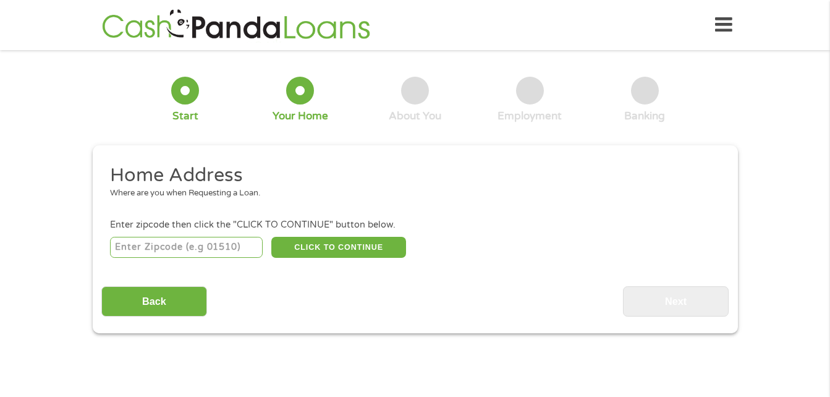
click at [221, 246] on input "number" at bounding box center [186, 247] width 153 height 21
type input "63379"
click at [329, 254] on button "CLICK TO CONTINUE" at bounding box center [338, 247] width 135 height 21
type input "63379"
type input "[PERSON_NAME]"
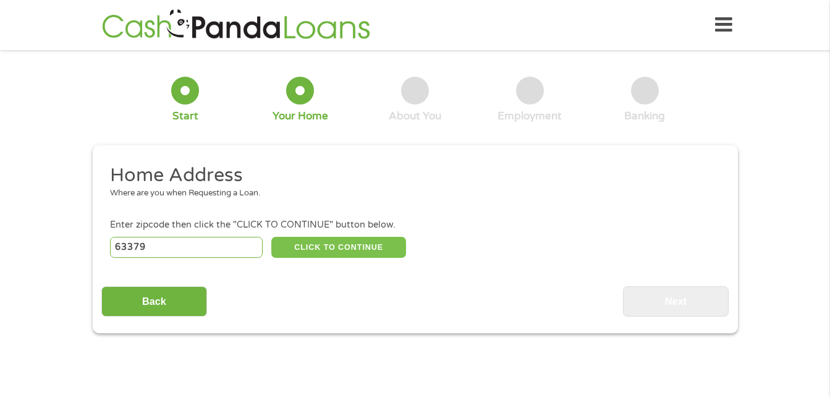
select select "[US_STATE]"
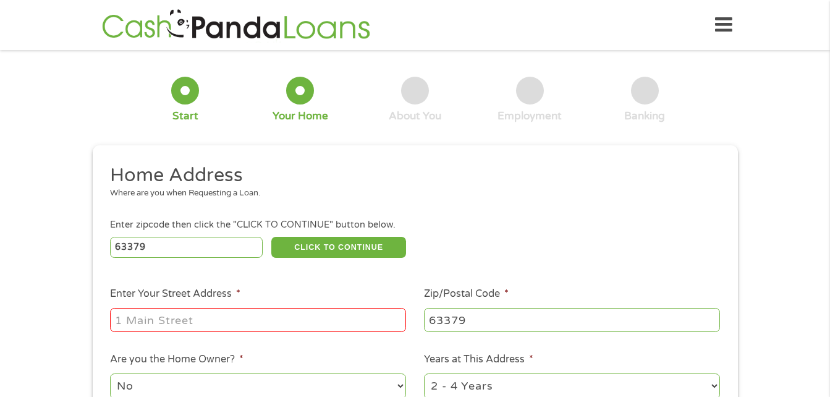
click at [274, 314] on input "Enter Your Street Address *" at bounding box center [258, 319] width 296 height 23
type input "1016 Mahogany Dr"
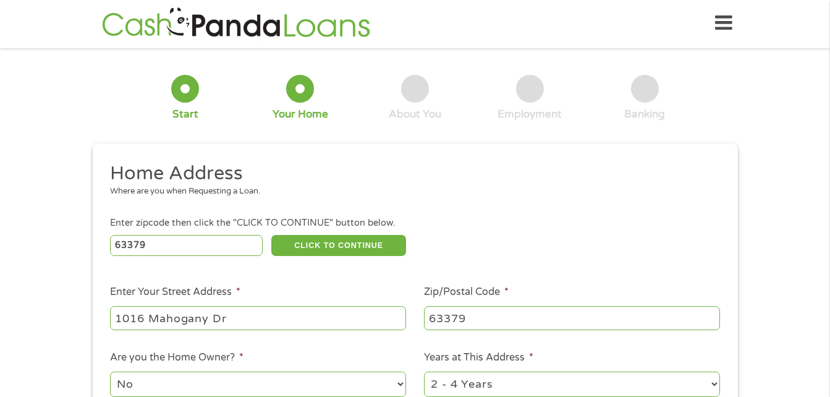
click at [333, 385] on select "No Yes" at bounding box center [258, 383] width 296 height 25
click at [499, 387] on select "1 Year or less 1 - 2 Years 2 - 4 Years Over 4 Years" at bounding box center [572, 383] width 296 height 25
select select "60months"
click at [424, 371] on select "1 Year or less 1 - 2 Years 2 - 4 Years Over 4 Years" at bounding box center [572, 383] width 296 height 25
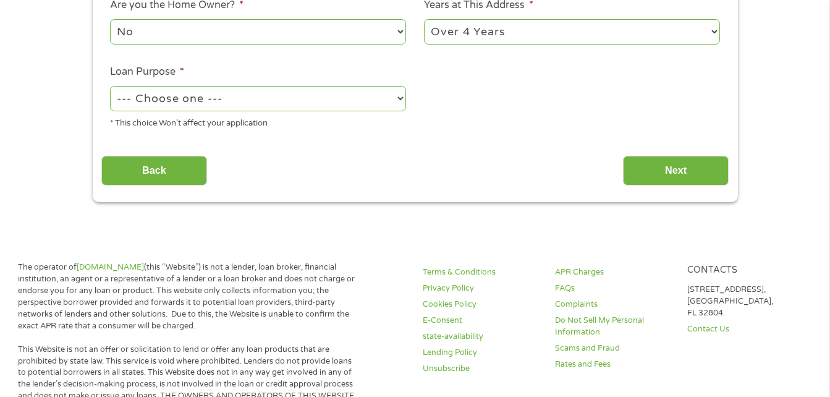
scroll to position [357, 0]
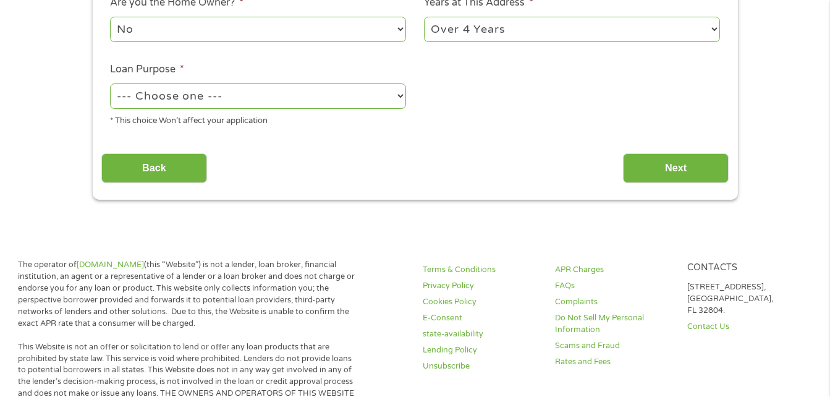
click at [399, 90] on select "--- Choose one --- Pay Bills Debt Consolidation Home Improvement Major Purchase…" at bounding box center [258, 95] width 296 height 25
select select "debtconsolidation"
click at [110, 83] on select "--- Choose one --- Pay Bills Debt Consolidation Home Improvement Major Purchase…" at bounding box center [258, 95] width 296 height 25
click at [664, 168] on input "Next" at bounding box center [676, 168] width 106 height 30
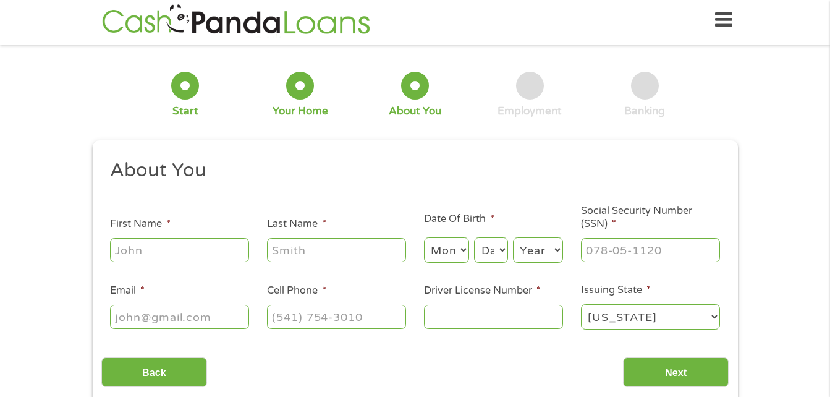
scroll to position [0, 0]
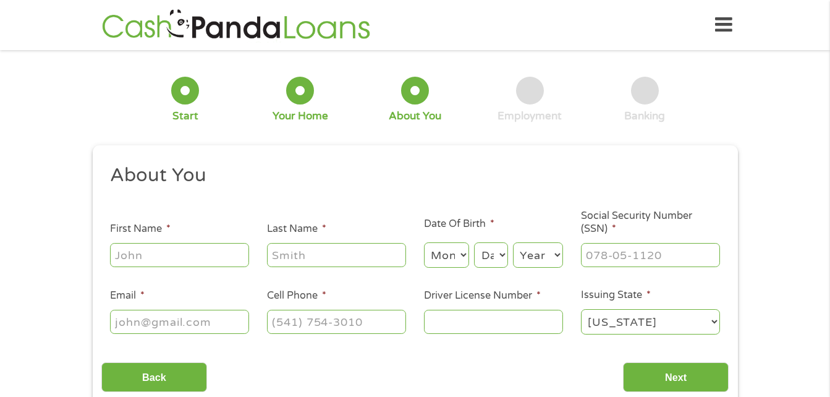
click at [205, 250] on input "First Name *" at bounding box center [179, 254] width 139 height 23
type input "[PERSON_NAME]"
select select "12"
select select "21"
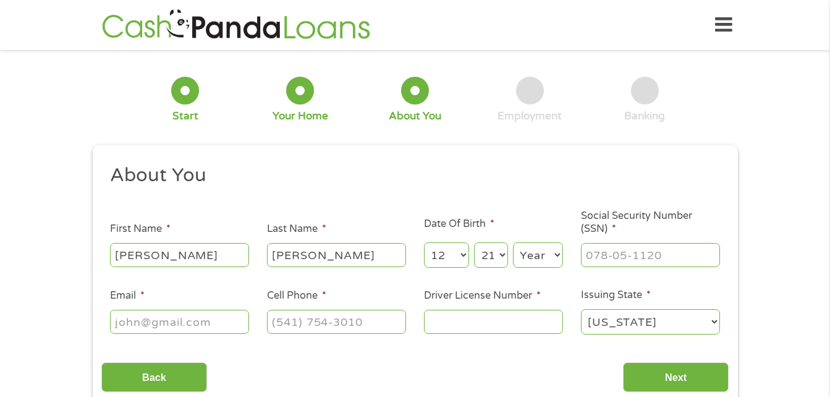
select select "1975"
type input "[EMAIL_ADDRESS][DOMAIN_NAME]"
type input "[PHONE_NUMBER]"
click at [230, 320] on input "[EMAIL_ADDRESS][DOMAIN_NAME]" at bounding box center [179, 321] width 139 height 23
type input "[EMAIL_ADDRESS][DOMAIN_NAME]"
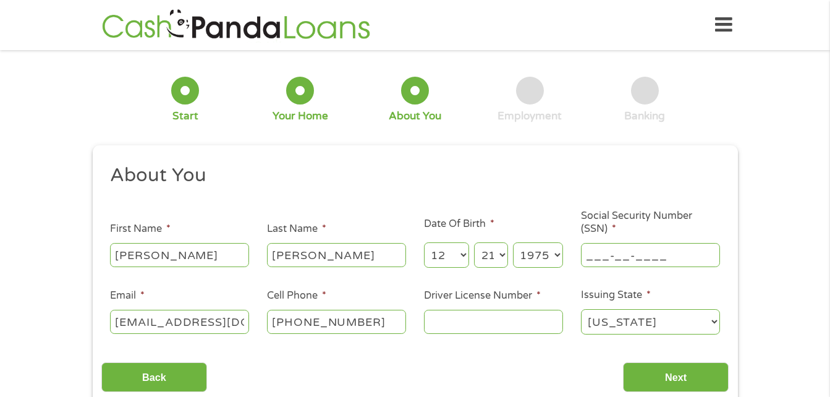
click at [598, 259] on input "___-__-____" at bounding box center [650, 254] width 139 height 23
type input "497-90-6876"
click at [528, 329] on input "Driver License Number *" at bounding box center [493, 321] width 139 height 23
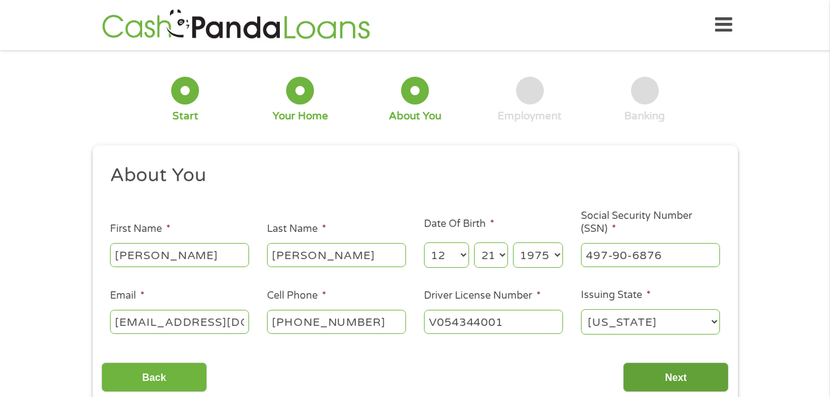
type input "V054344001"
click at [677, 370] on input "Next" at bounding box center [676, 377] width 106 height 30
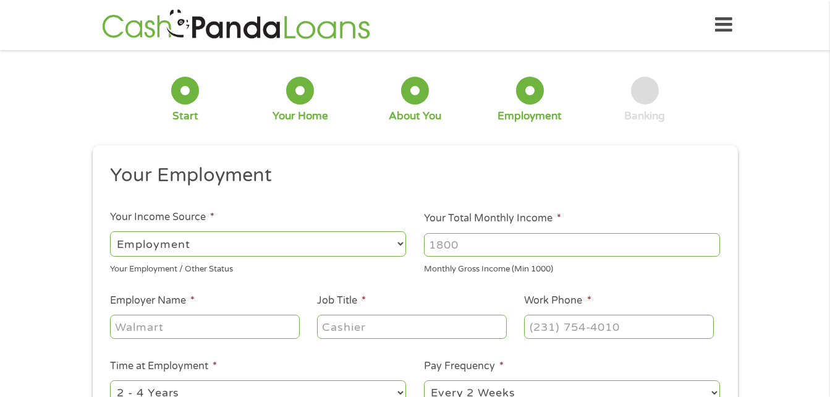
scroll to position [5, 5]
click at [502, 246] on input "Your Total Monthly Income *" at bounding box center [572, 244] width 296 height 23
click at [713, 240] on input "1000" at bounding box center [572, 244] width 296 height 23
click at [713, 240] on input "1001" at bounding box center [572, 244] width 296 height 23
click at [713, 240] on input "1002" at bounding box center [572, 244] width 296 height 23
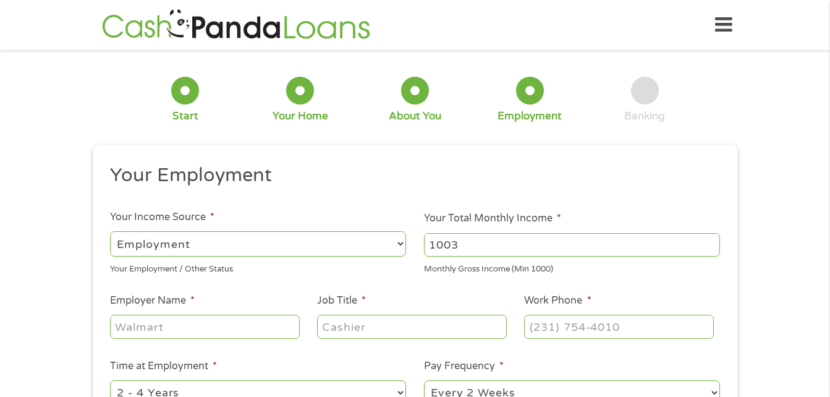
click at [713, 240] on input "1003" at bounding box center [572, 244] width 296 height 23
click at [713, 240] on input "1004" at bounding box center [572, 244] width 296 height 23
drag, startPoint x: 475, startPoint y: 242, endPoint x: 404, endPoint y: 245, distance: 71.1
click at [404, 245] on ul "Your Employment Your Income Source * --- Choose one --- Employment [DEMOGRAPHIC…" at bounding box center [414, 323] width 627 height 320
type input "7500"
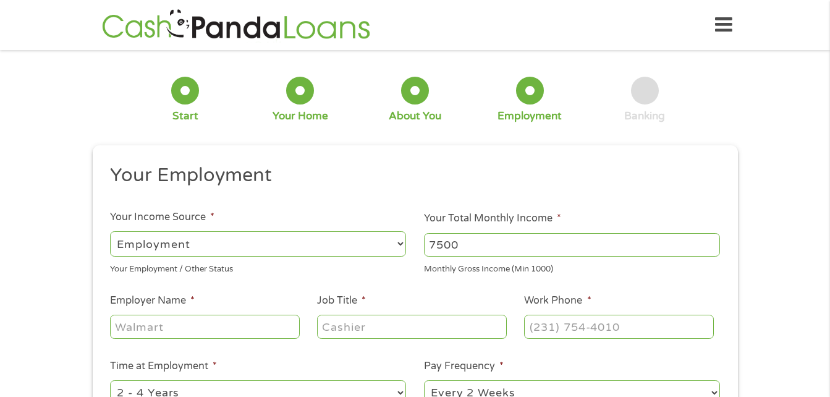
click at [248, 322] on input "Employer Name *" at bounding box center [204, 326] width 189 height 23
type input "lincoln county fire"
type input "firefighter"
type input "[PHONE_NUMBER]"
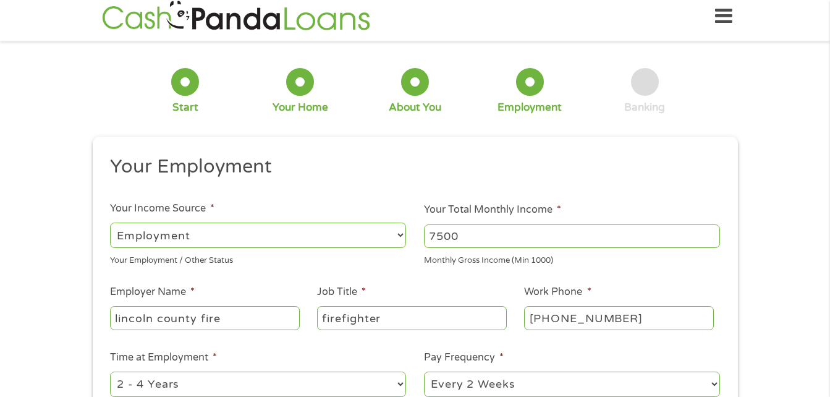
click at [299, 387] on select "--- Choose one --- 1 Year or less 1 - 2 Years 2 - 4 Years Over 4 Years" at bounding box center [258, 383] width 296 height 25
select select "60months"
click at [110, 371] on select "--- Choose one --- 1 Year or less 1 - 2 Years 2 - 4 Years Over 4 Years" at bounding box center [258, 383] width 296 height 25
click at [441, 378] on select "--- Choose one --- Every 2 Weeks Every Week Monthly Semi-Monthly" at bounding box center [572, 383] width 296 height 25
click at [424, 371] on select "--- Choose one --- Every 2 Weeks Every Week Monthly Semi-Monthly" at bounding box center [572, 383] width 296 height 25
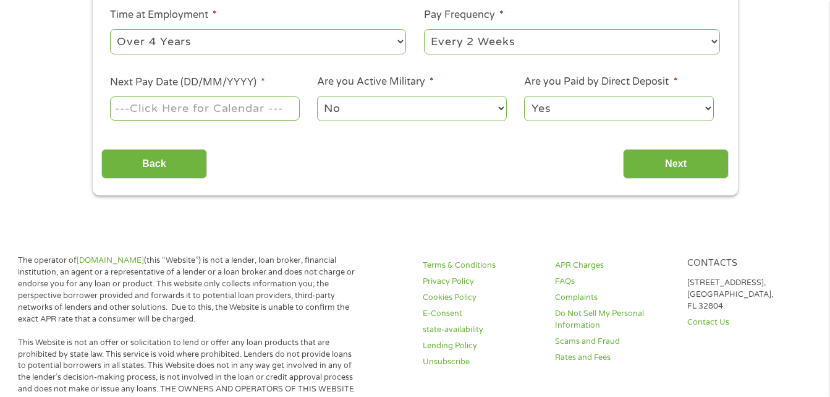
scroll to position [358, 0]
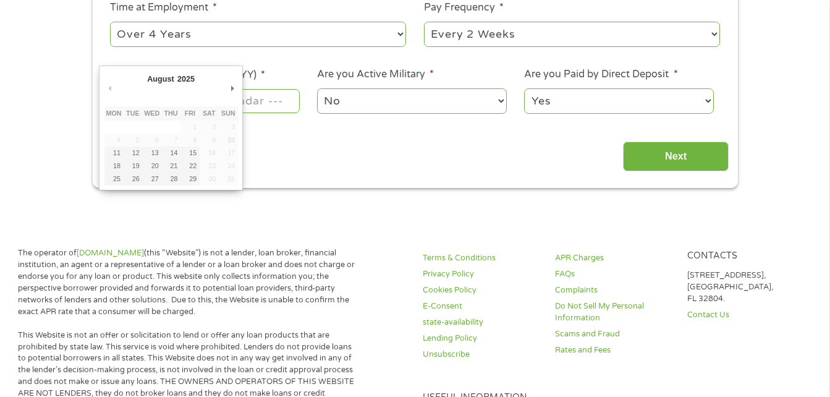
click at [273, 108] on input "Next Pay Date (DD/MM/YYYY) *" at bounding box center [204, 100] width 189 height 23
type input "[DATE]"
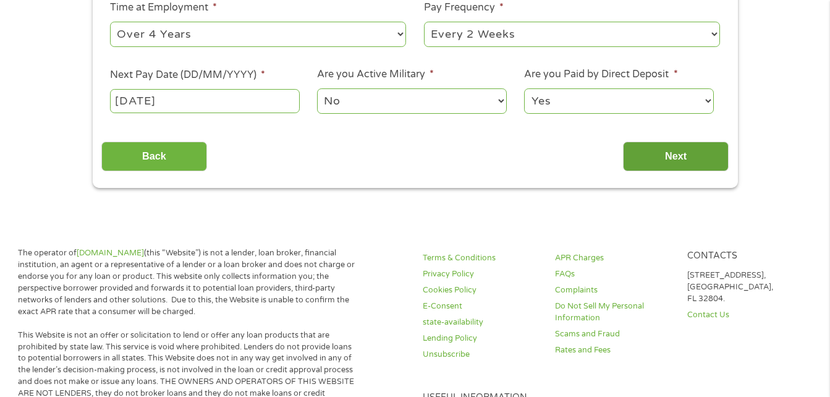
click at [641, 150] on input "Next" at bounding box center [676, 157] width 106 height 30
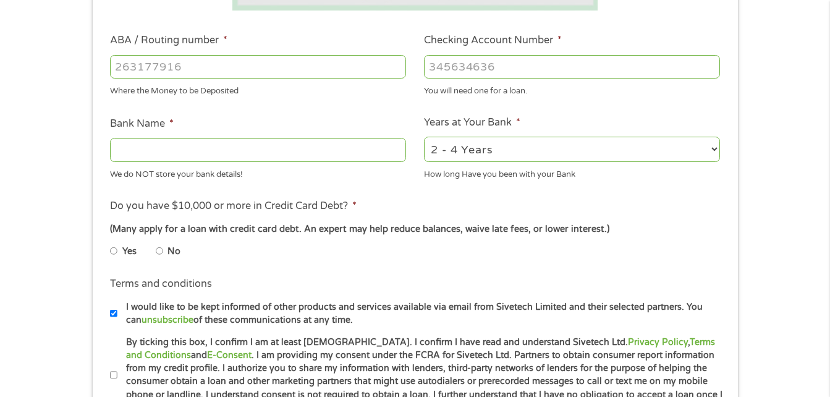
scroll to position [367, 0]
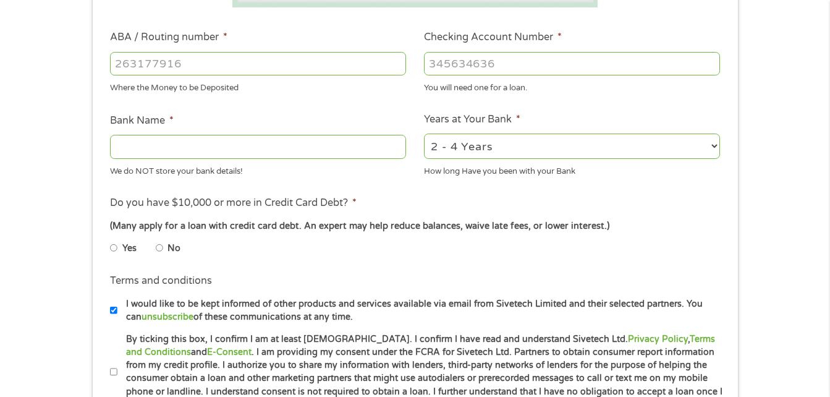
click at [266, 79] on div "Where the Money to be Deposited" at bounding box center [258, 86] width 296 height 17
click at [256, 69] on input "ABA / Routing number *" at bounding box center [258, 63] width 296 height 23
type input "081001387"
type input "REGIONS BANK"
type input "081001387"
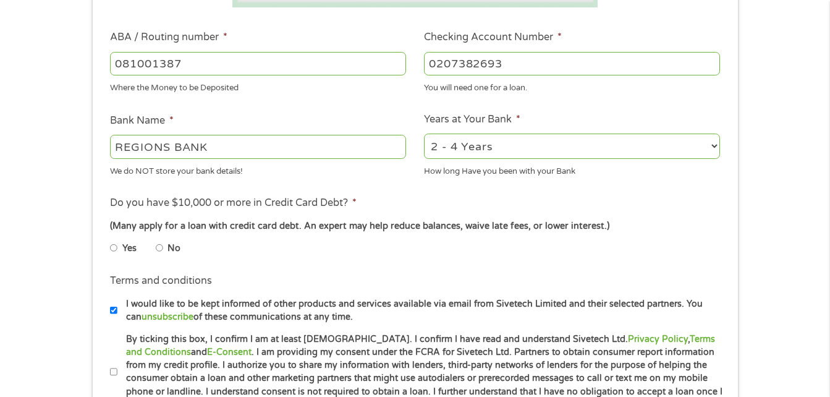
type input "0207382693"
click at [509, 148] on select "2 - 4 Years 6 - 12 Months 1 - 2 Years Over 4 Years" at bounding box center [572, 145] width 296 height 25
select select "60months"
click at [424, 133] on select "2 - 4 Years 6 - 12 Months 1 - 2 Years Over 4 Years" at bounding box center [572, 145] width 296 height 25
click at [161, 248] on input "No" at bounding box center [159, 248] width 7 height 20
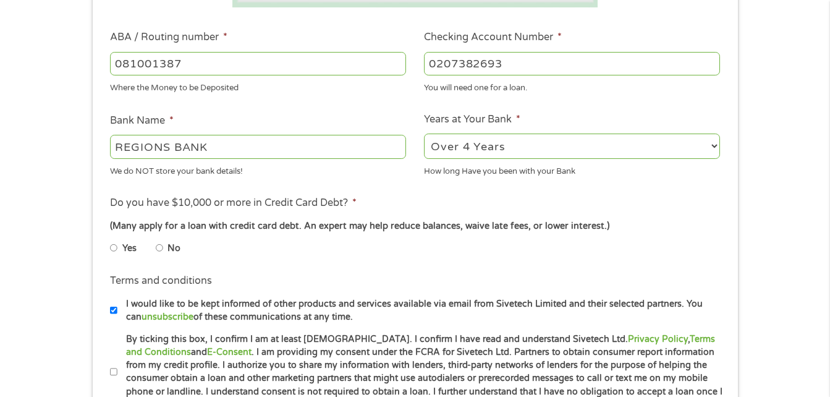
radio input "true"
click at [116, 311] on input "I would like to be kept informed of other products and services available via e…" at bounding box center [113, 310] width 7 height 20
checkbox input "false"
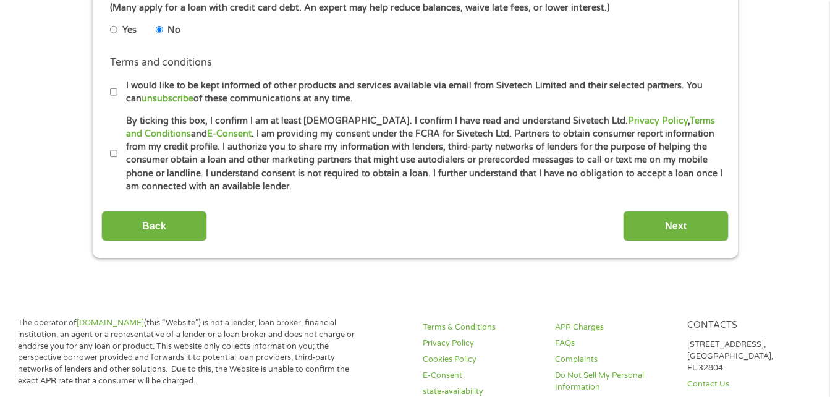
scroll to position [594, 0]
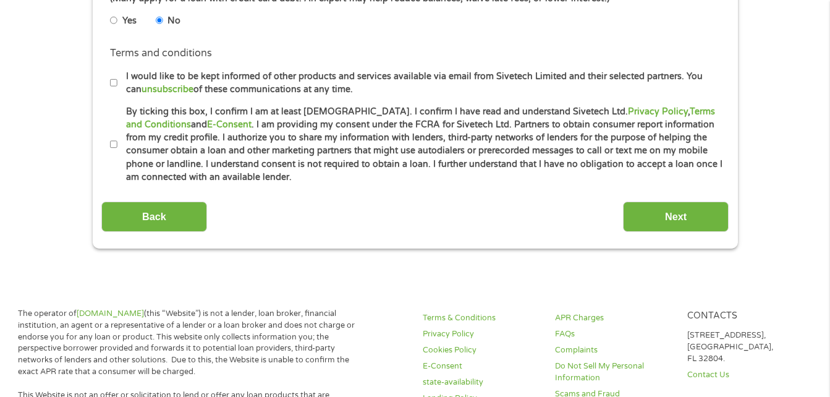
click at [112, 142] on input "By ticking this box, I confirm I am at least [DEMOGRAPHIC_DATA]. I confirm I ha…" at bounding box center [113, 145] width 7 height 20
checkbox input "true"
click at [654, 221] on input "Next" at bounding box center [676, 216] width 106 height 30
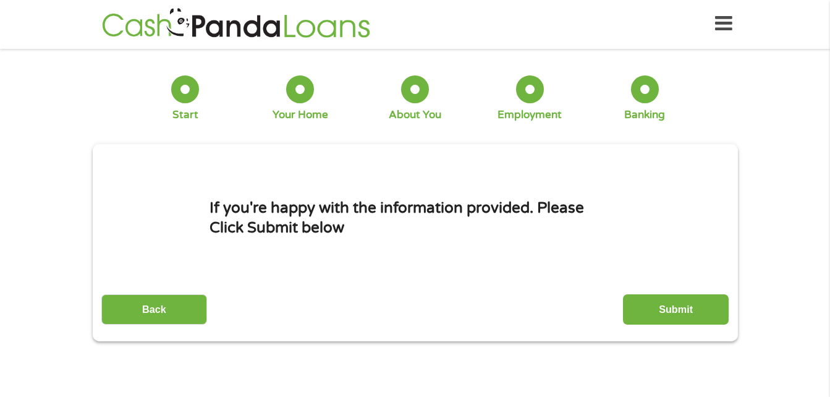
scroll to position [0, 0]
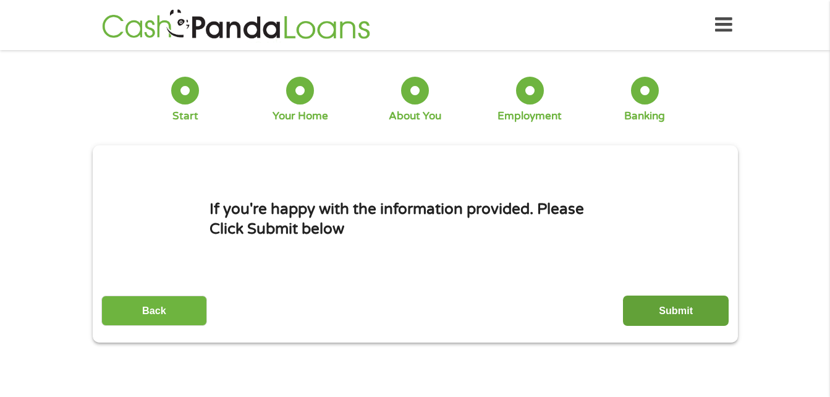
click at [648, 308] on input "Submit" at bounding box center [676, 310] width 106 height 30
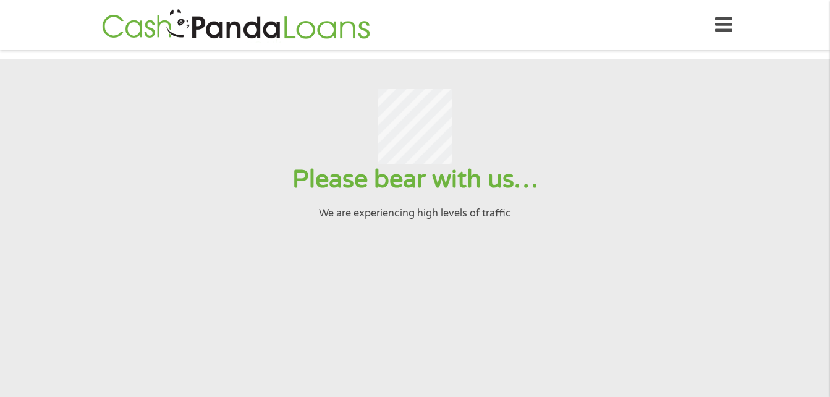
click at [210, 221] on p "We are experiencing high levels of traffic" at bounding box center [415, 213] width 800 height 15
